Goal: Transaction & Acquisition: Purchase product/service

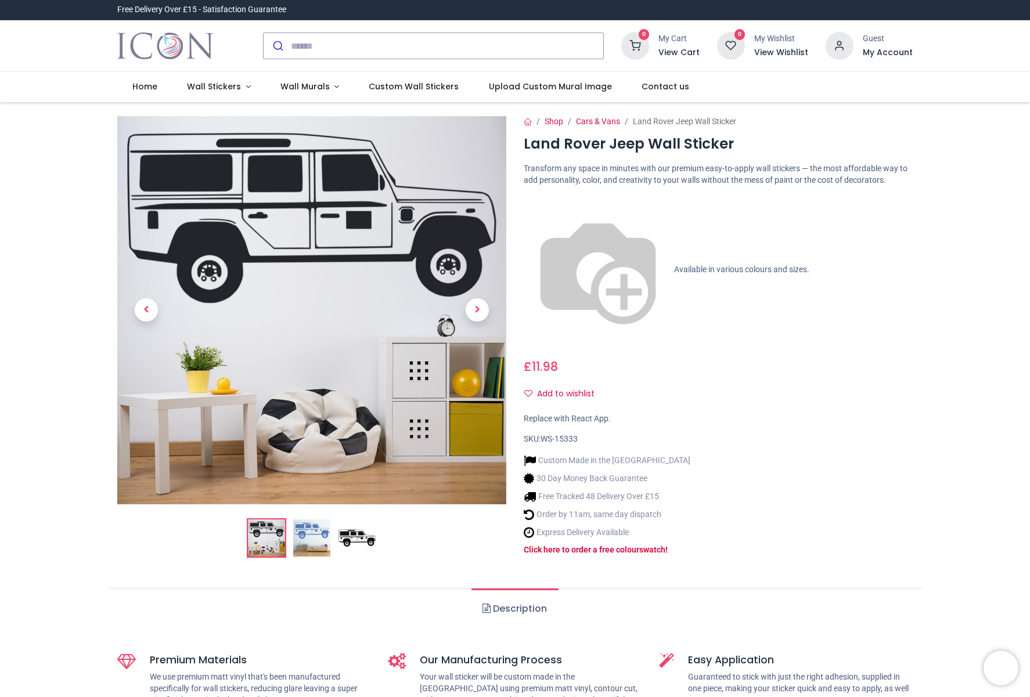
click at [318, 531] on img at bounding box center [311, 538] width 37 height 37
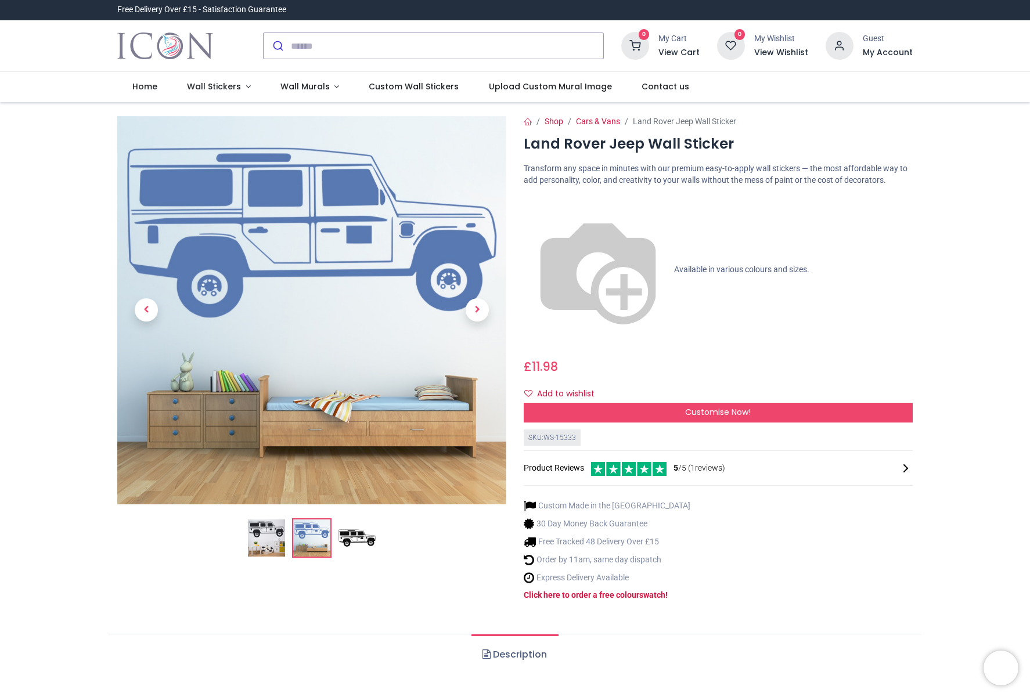
click at [361, 520] on img at bounding box center [357, 538] width 37 height 37
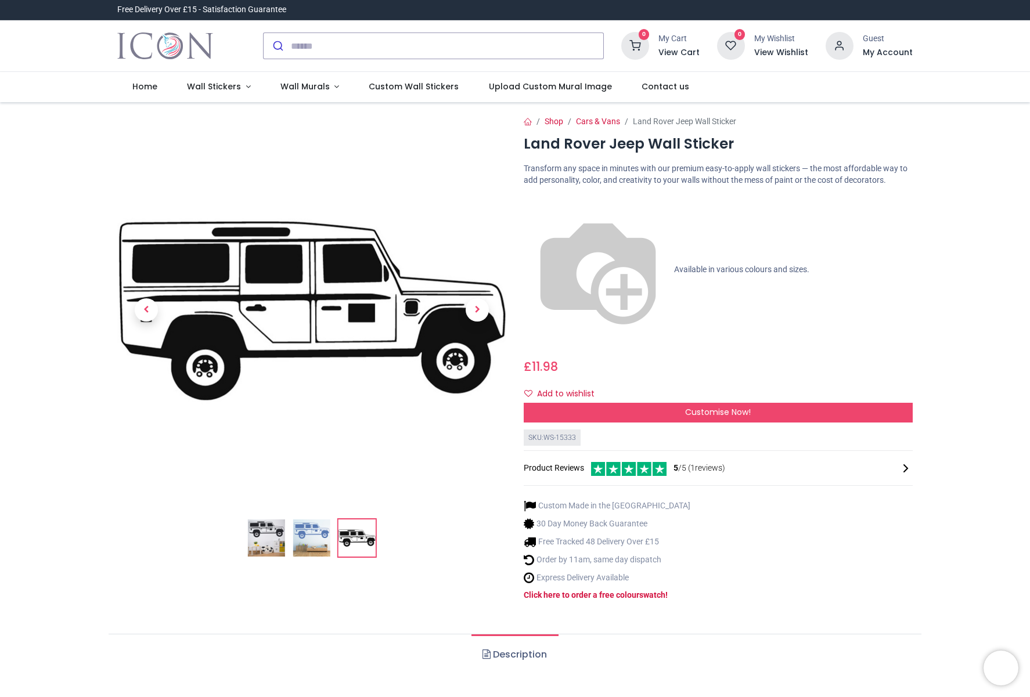
click at [674, 264] on span "Available in various colours and sizes." at bounding box center [741, 268] width 135 height 9
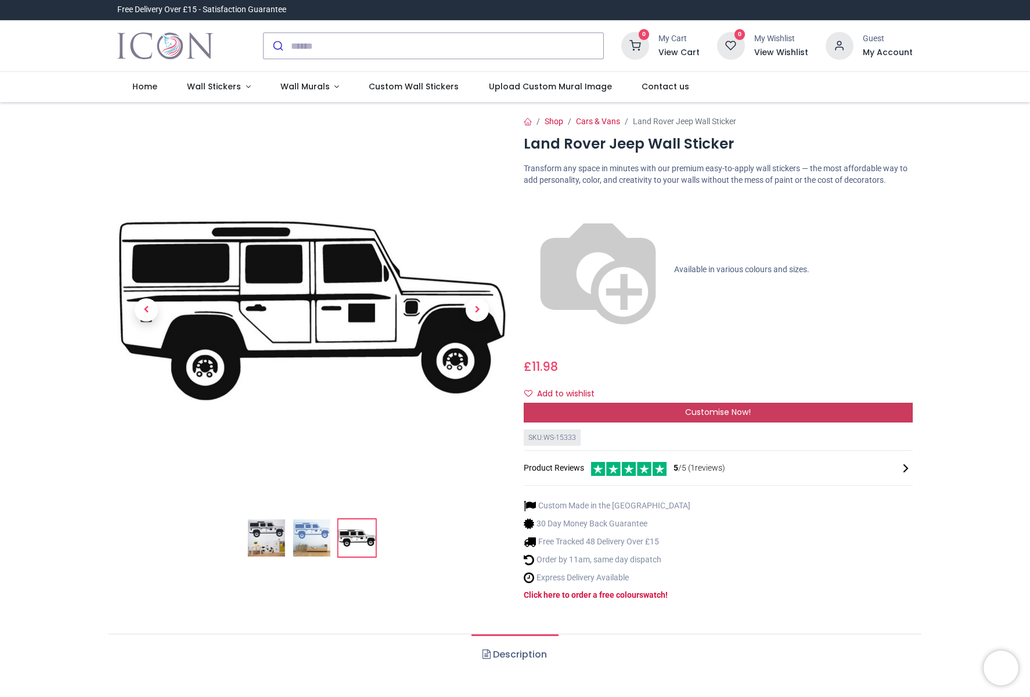
click at [650, 403] on div "Customise Now!" at bounding box center [718, 413] width 389 height 20
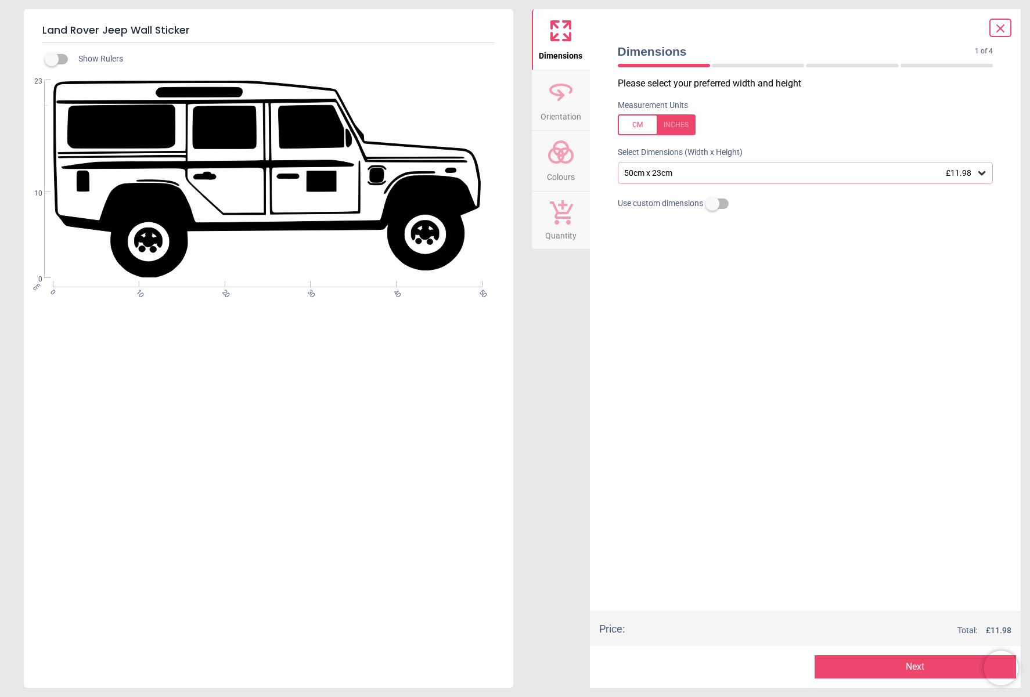
click at [928, 171] on div "50cm x 23cm £11.98" at bounding box center [800, 173] width 354 height 10
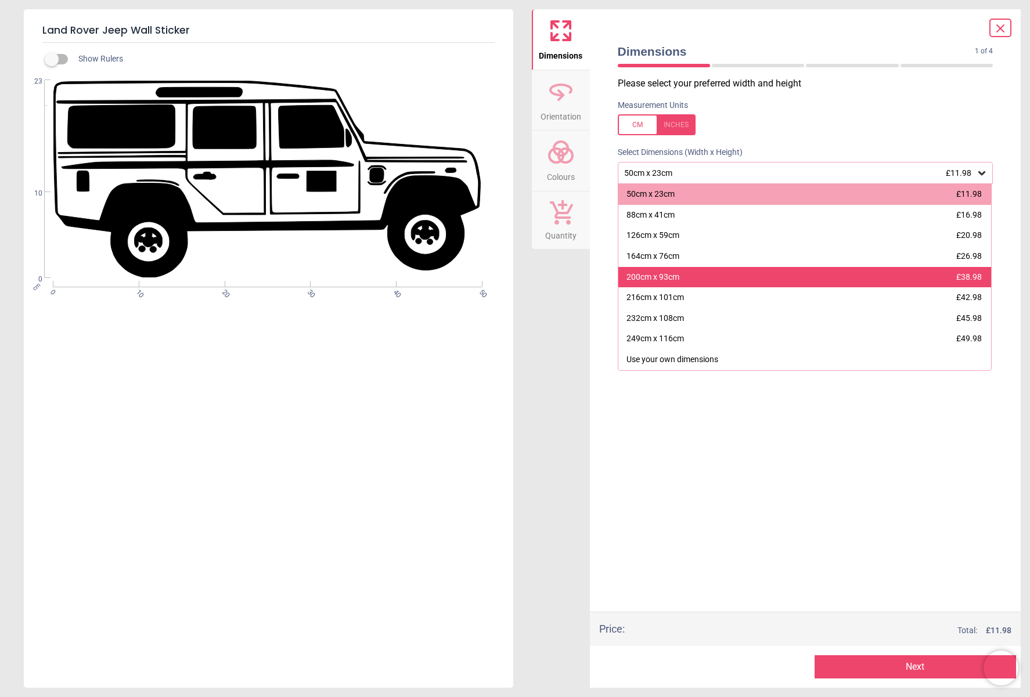
click at [829, 278] on div "200cm x 93cm £38.98" at bounding box center [804, 277] width 373 height 21
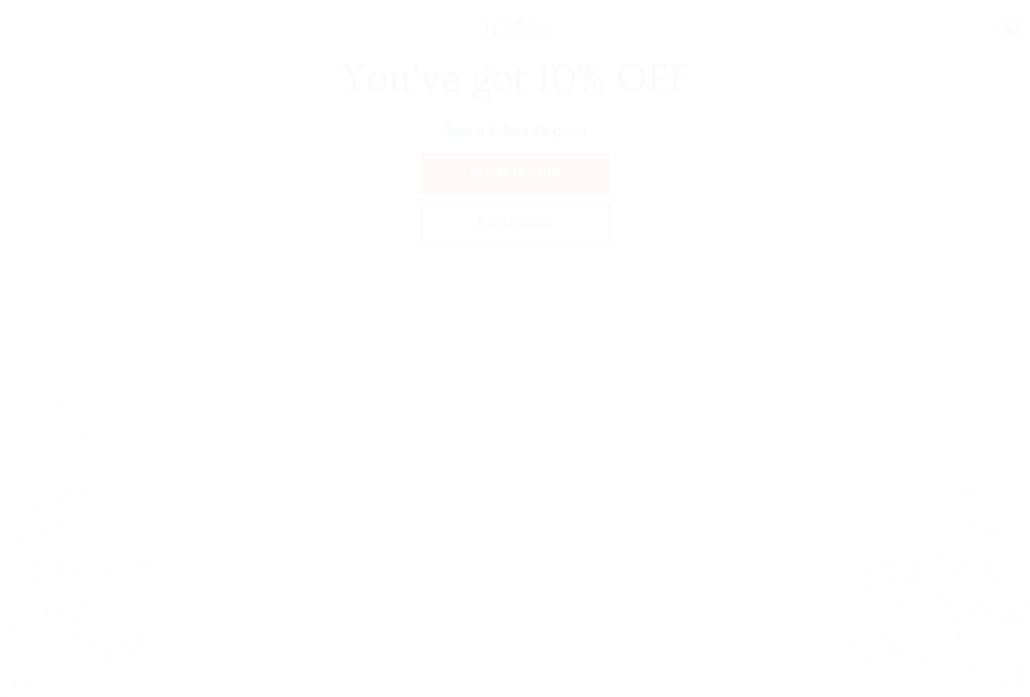
click at [519, 230] on span "No, thanks" at bounding box center [515, 222] width 74 height 15
